Goal: Task Accomplishment & Management: Manage account settings

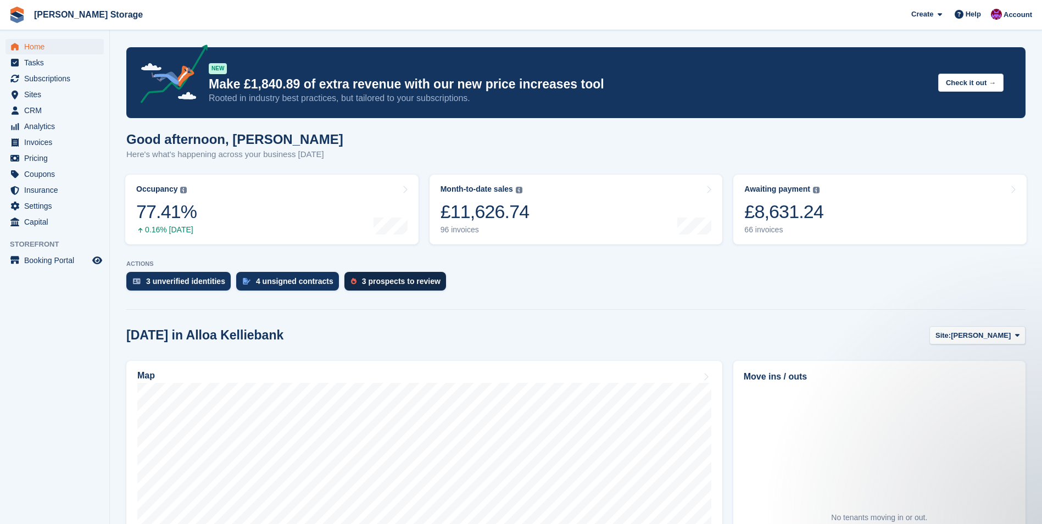
click at [405, 287] on div "3 prospects to review" at bounding box center [395, 281] width 102 height 19
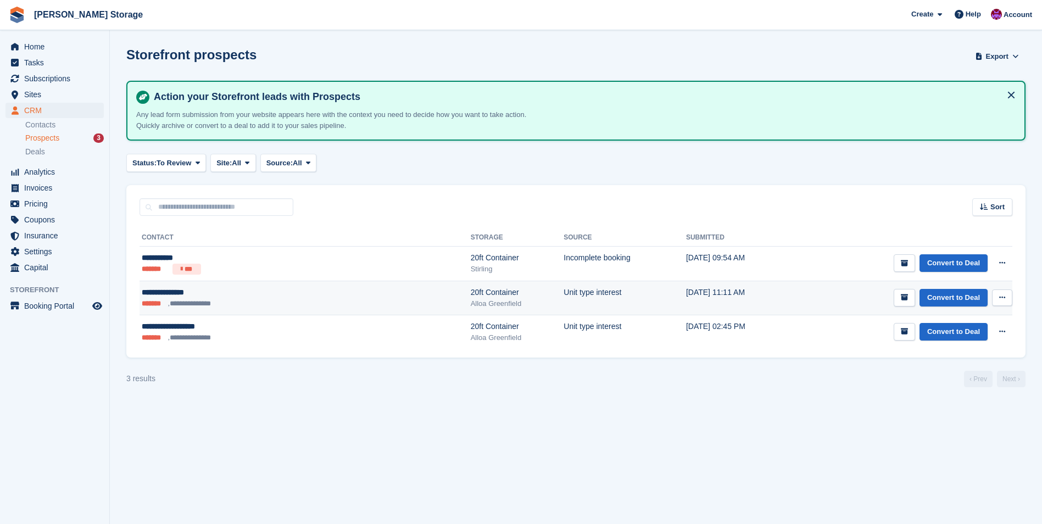
click at [1006, 297] on button at bounding box center [1002, 298] width 20 height 16
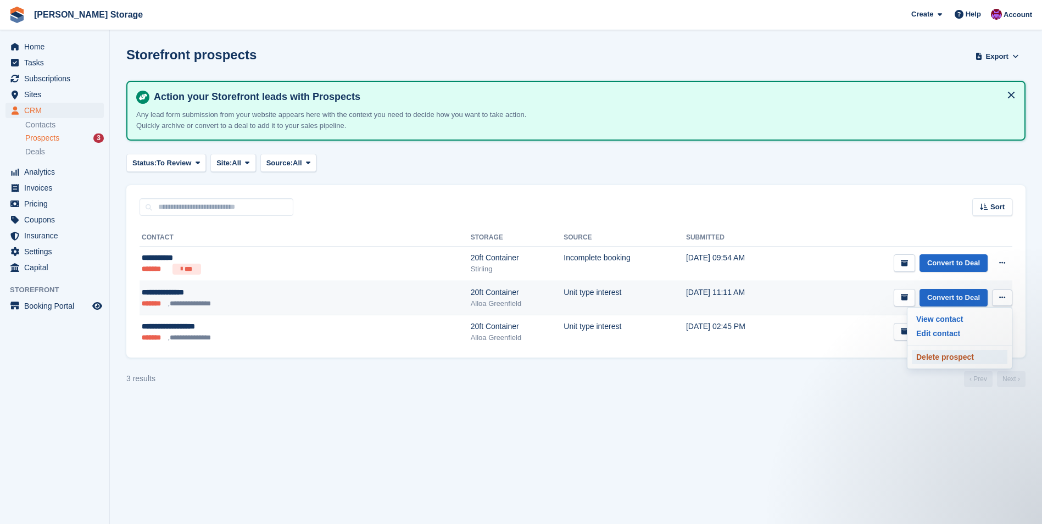
click at [965, 360] on p "Delete prospect" at bounding box center [960, 357] width 96 height 14
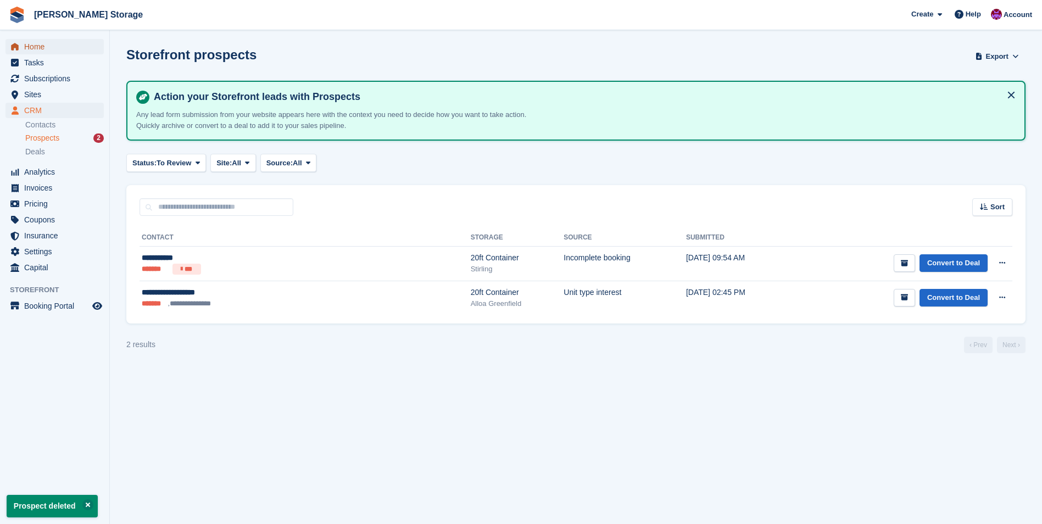
click at [27, 48] on span "Home" at bounding box center [57, 46] width 66 height 15
